Goal: Contribute content: Add original content to the website for others to see

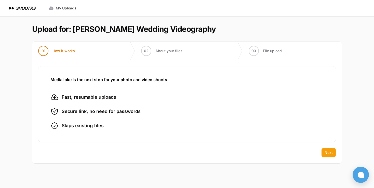
click at [328, 155] on span "Next" at bounding box center [328, 152] width 8 height 5
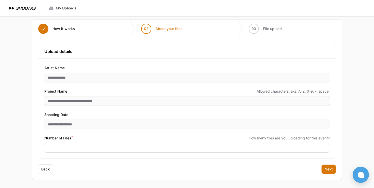
scroll to position [22, 0]
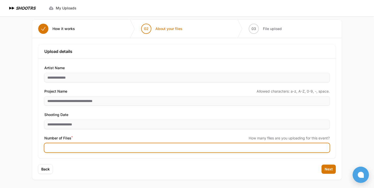
click at [324, 150] on input "**" at bounding box center [186, 147] width 285 height 9
click at [325, 147] on input "*" at bounding box center [186, 147] width 285 height 9
type input "*"
click at [324, 149] on input "*" at bounding box center [186, 147] width 285 height 9
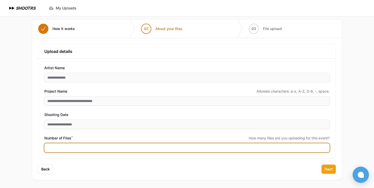
type input "***"
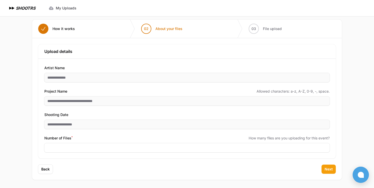
click at [323, 168] on button "Next" at bounding box center [328, 169] width 14 height 9
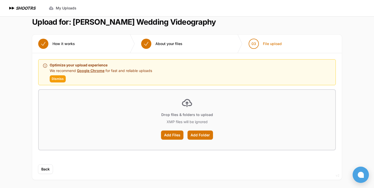
click at [59, 79] on span "Dismiss" at bounding box center [58, 79] width 12 height 4
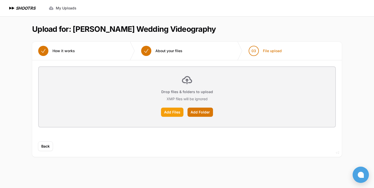
click at [169, 111] on label "Add Files" at bounding box center [172, 112] width 22 height 9
click at [0, 0] on input "Add Files" at bounding box center [0, 0] width 0 height 0
